Goal: Use online tool/utility: Utilize a website feature to perform a specific function

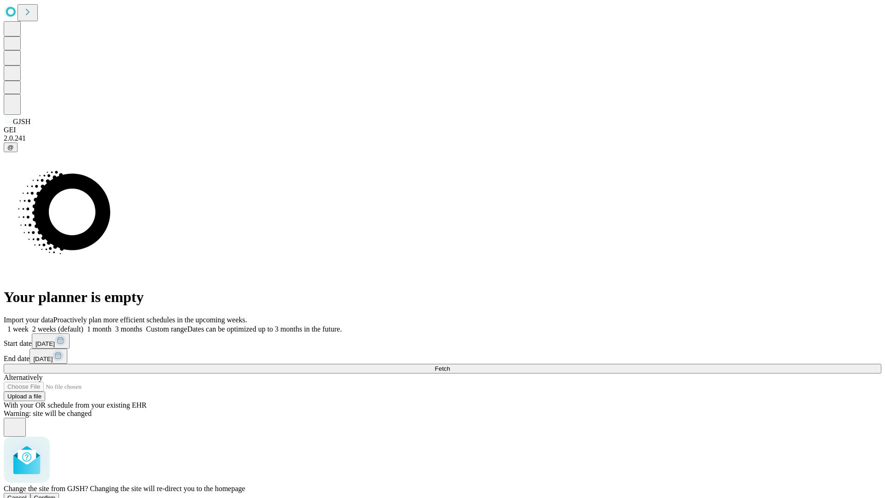
click at [56, 494] on span "Confirm" at bounding box center [45, 497] width 22 height 7
click at [29, 325] on label "1 week" at bounding box center [16, 329] width 25 height 8
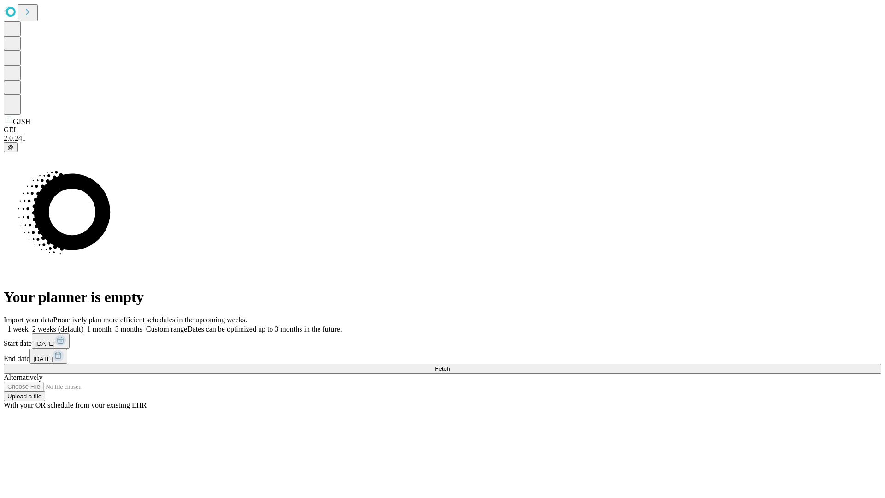
click at [450, 365] on span "Fetch" at bounding box center [442, 368] width 15 height 7
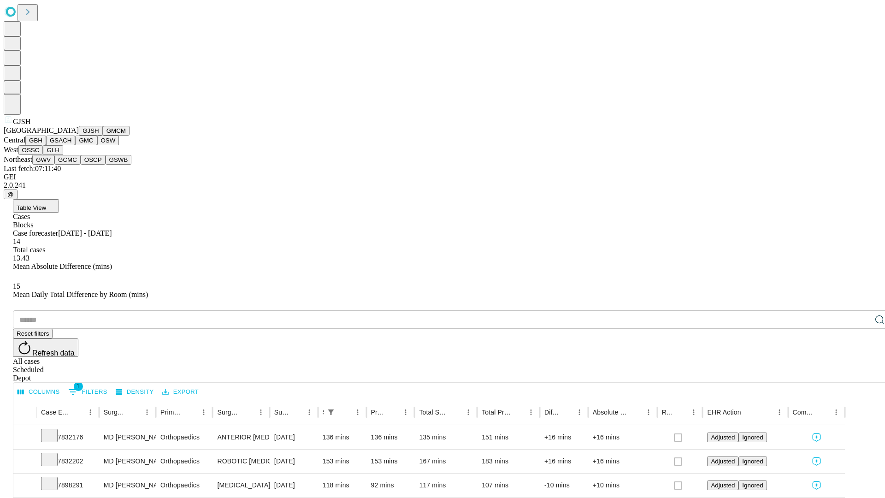
click at [103, 135] on button "GMCM" at bounding box center [116, 131] width 27 height 10
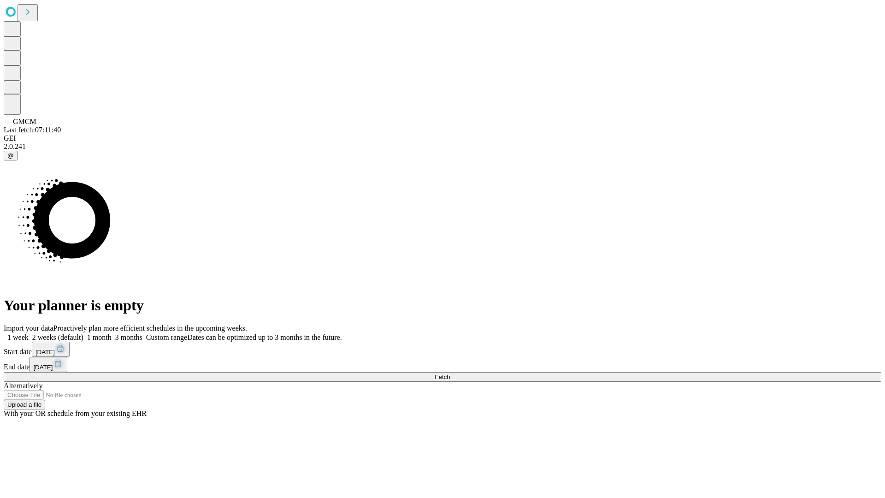
click at [29, 333] on label "1 week" at bounding box center [16, 337] width 25 height 8
click at [450, 373] on span "Fetch" at bounding box center [442, 376] width 15 height 7
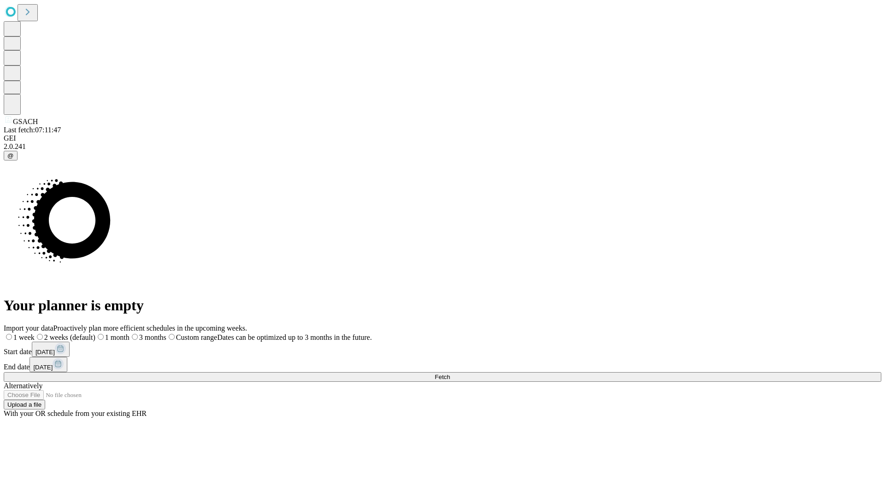
click at [35, 333] on label "1 week" at bounding box center [19, 337] width 31 height 8
click at [450, 373] on span "Fetch" at bounding box center [442, 376] width 15 height 7
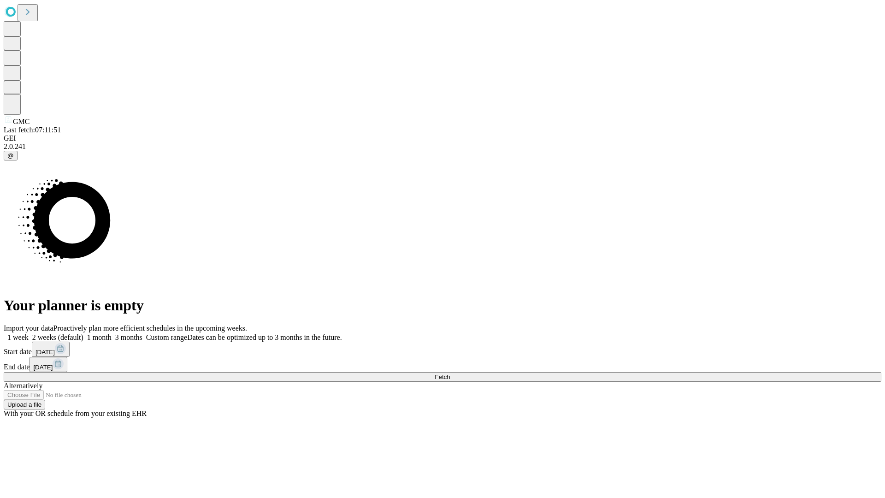
click at [29, 333] on label "1 week" at bounding box center [16, 337] width 25 height 8
click at [450, 373] on span "Fetch" at bounding box center [442, 376] width 15 height 7
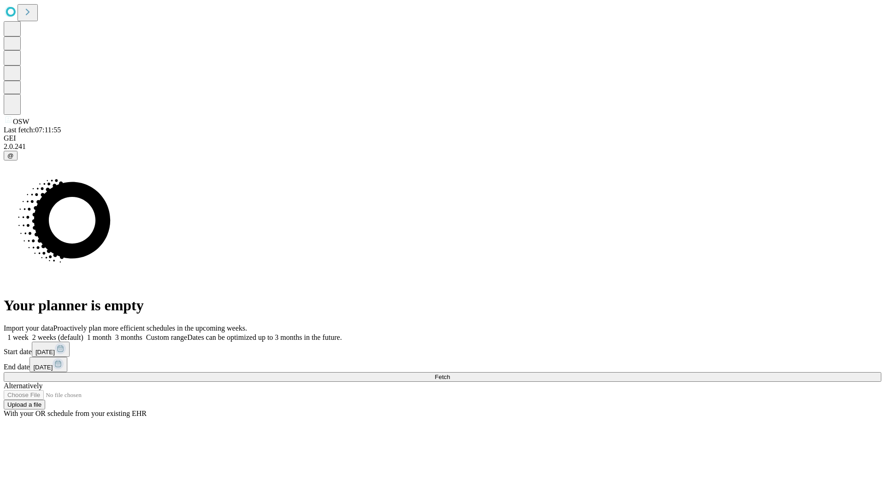
click at [450, 373] on span "Fetch" at bounding box center [442, 376] width 15 height 7
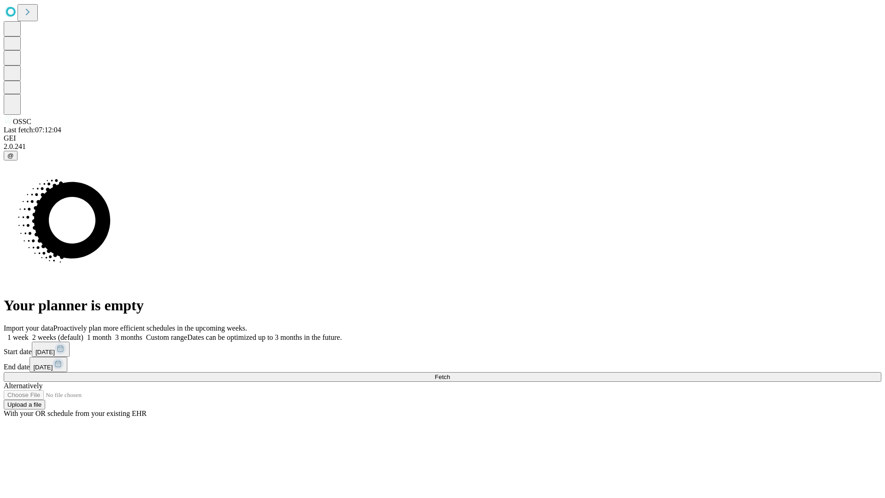
click at [29, 333] on label "1 week" at bounding box center [16, 337] width 25 height 8
click at [450, 373] on span "Fetch" at bounding box center [442, 376] width 15 height 7
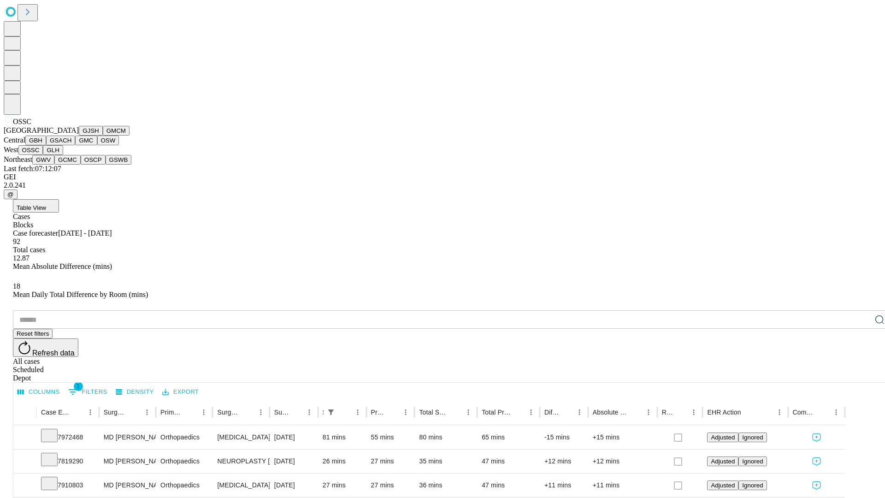
click at [63, 155] on button "GLH" at bounding box center [53, 150] width 20 height 10
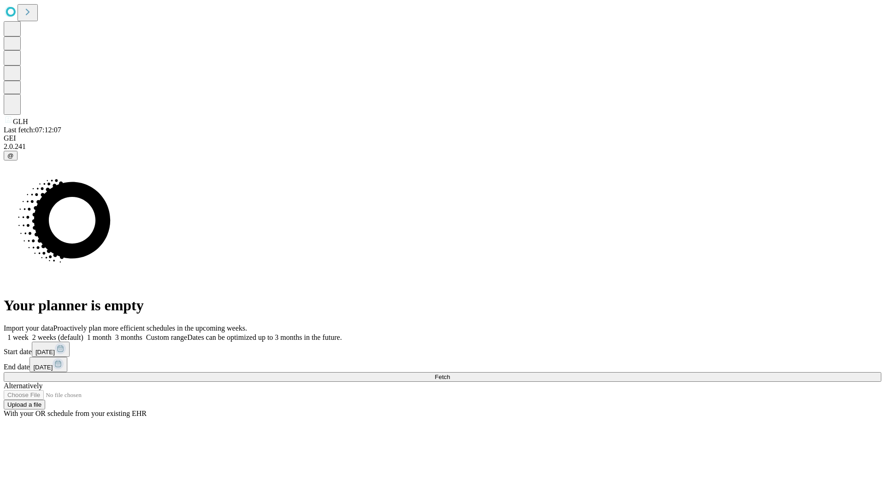
click at [450, 373] on span "Fetch" at bounding box center [442, 376] width 15 height 7
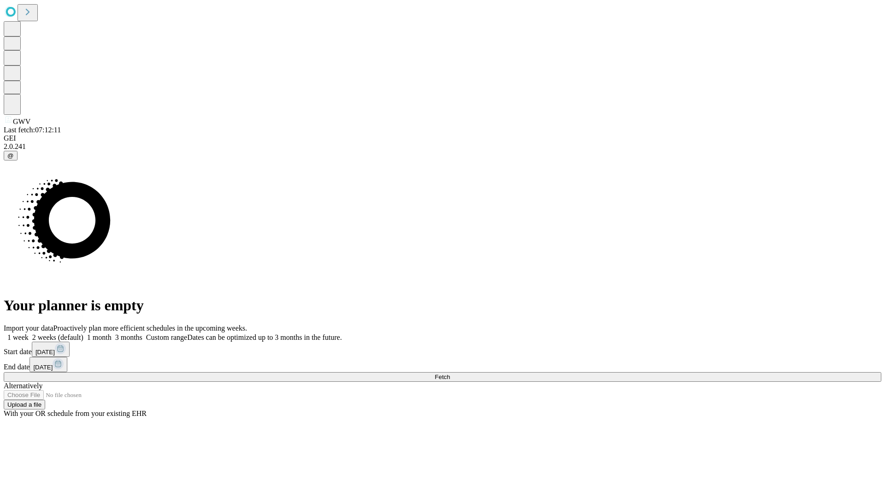
click at [29, 333] on label "1 week" at bounding box center [16, 337] width 25 height 8
click at [450, 373] on span "Fetch" at bounding box center [442, 376] width 15 height 7
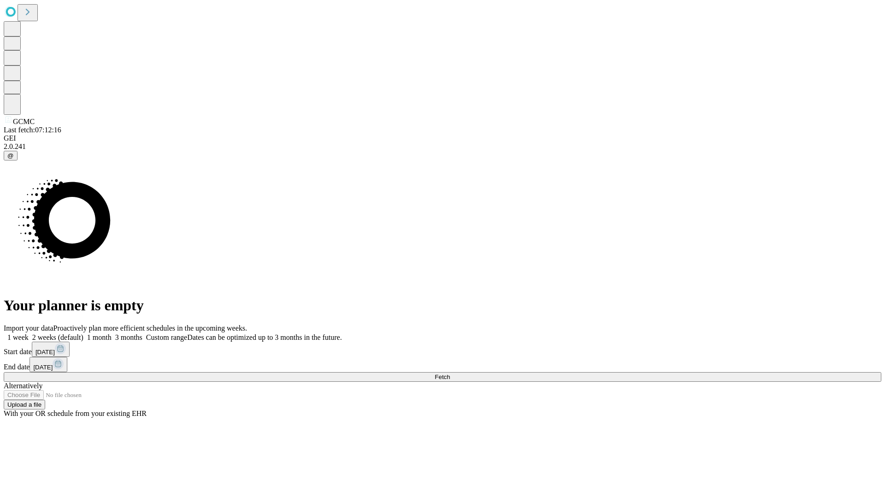
click at [29, 333] on label "1 week" at bounding box center [16, 337] width 25 height 8
click at [450, 373] on span "Fetch" at bounding box center [442, 376] width 15 height 7
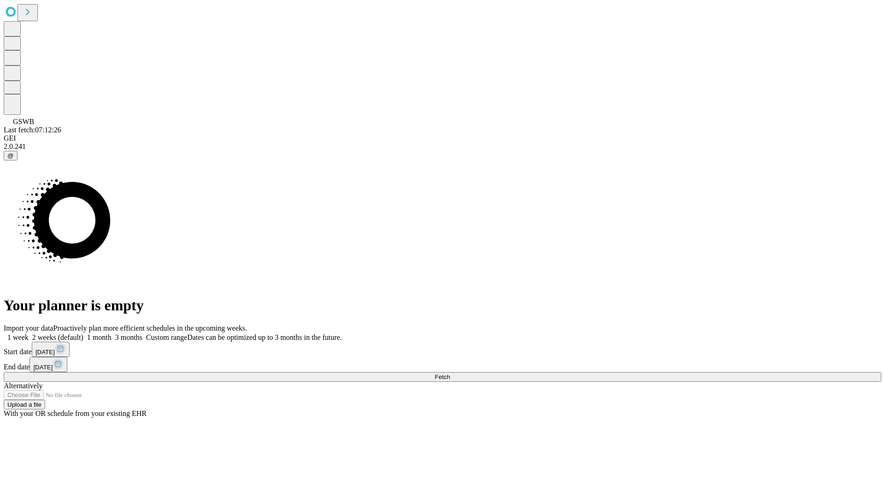
click at [29, 333] on label "1 week" at bounding box center [16, 337] width 25 height 8
click at [450, 373] on span "Fetch" at bounding box center [442, 376] width 15 height 7
